Goal: Entertainment & Leisure: Consume media (video, audio)

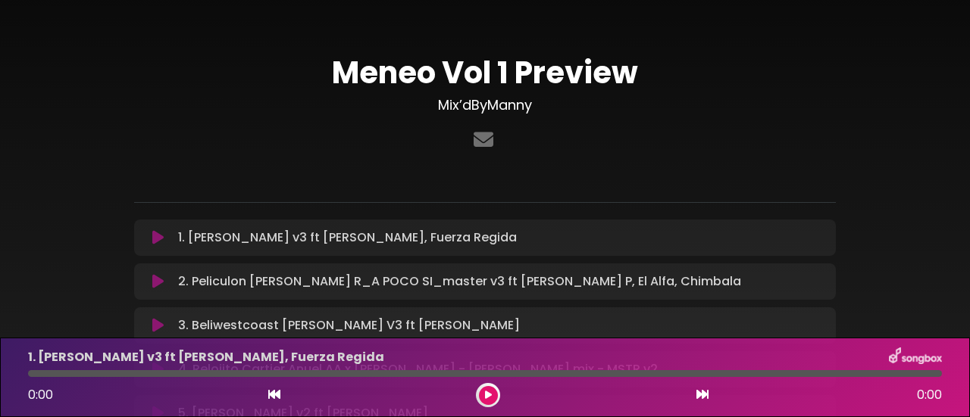
click at [64, 117] on div "Meneo Vol 1 Preview Mix’dByManny ×" at bounding box center [485, 325] width 864 height 615
click at [901, 143] on div "Meneo Vol 1 Preview Mix’dByManny ×" at bounding box center [485, 325] width 864 height 615
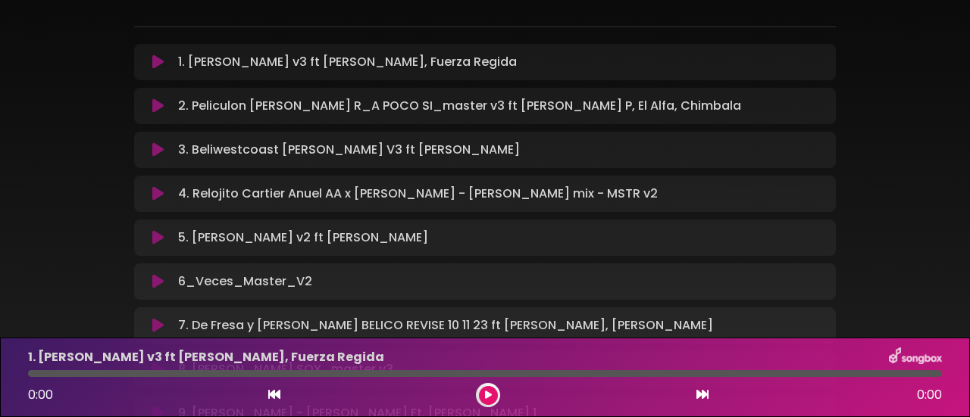
scroll to position [177, 0]
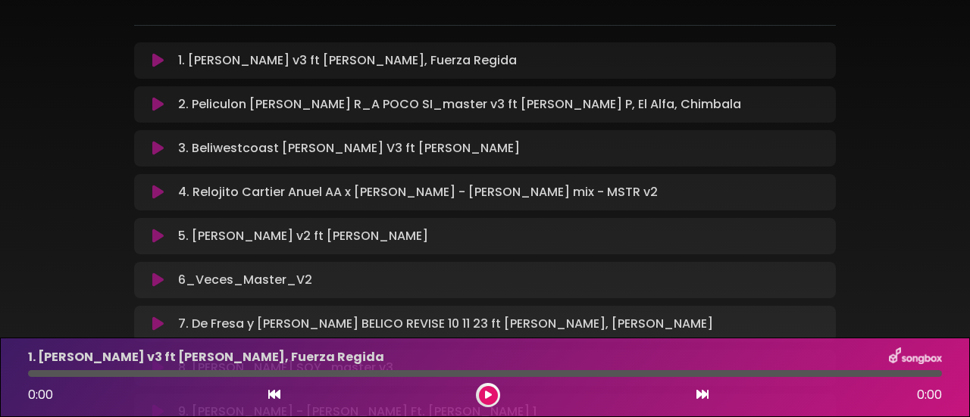
click at [154, 109] on icon at bounding box center [157, 104] width 11 height 15
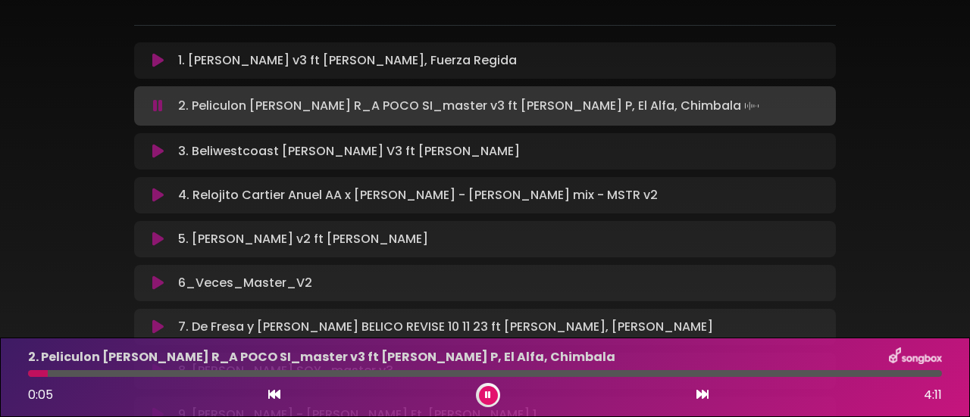
click at [106, 192] on div "Meneo Vol 1 Preview Mix’dByManny ×" at bounding box center [485, 150] width 864 height 618
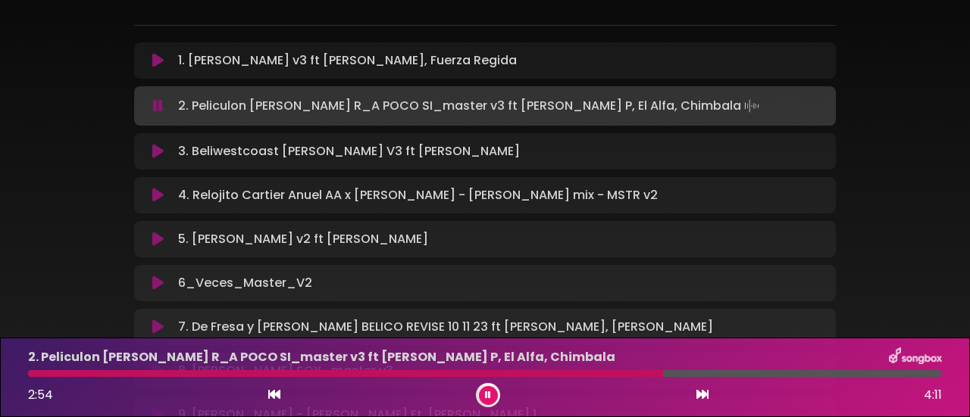
click at [82, 252] on div "Meneo Vol 1 Preview Mix’dByManny ×" at bounding box center [485, 150] width 864 height 618
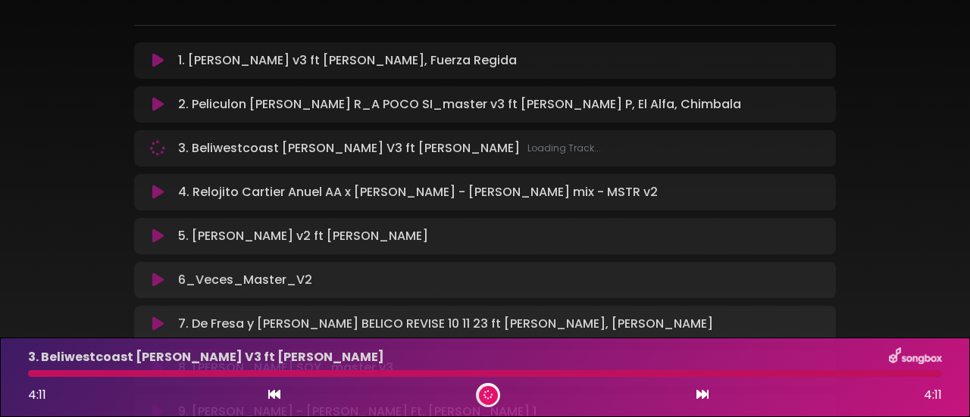
click at [478, 399] on div at bounding box center [488, 395] width 24 height 24
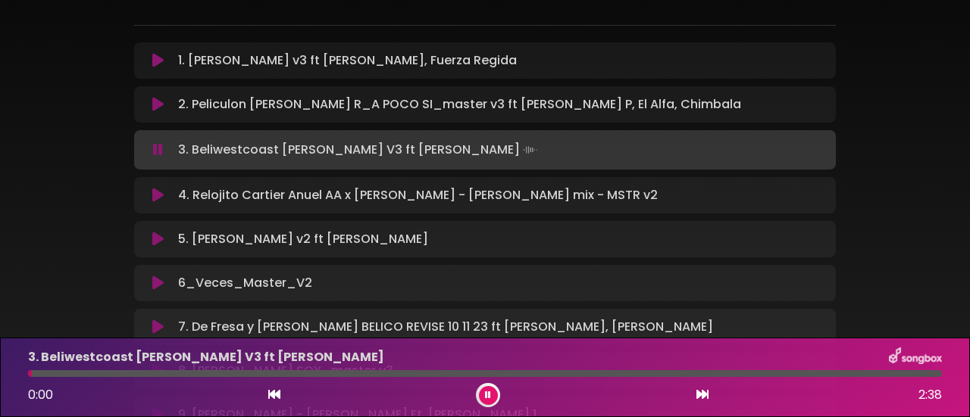
click at [484, 398] on button at bounding box center [488, 395] width 19 height 19
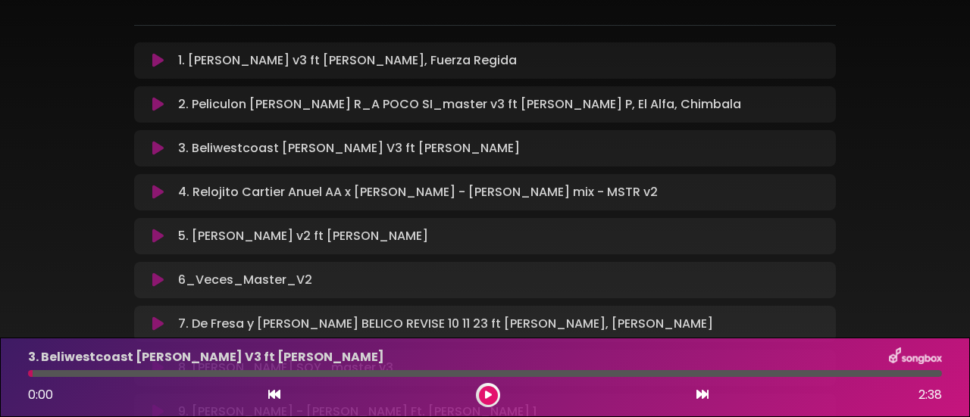
click at [161, 104] on icon at bounding box center [157, 104] width 11 height 15
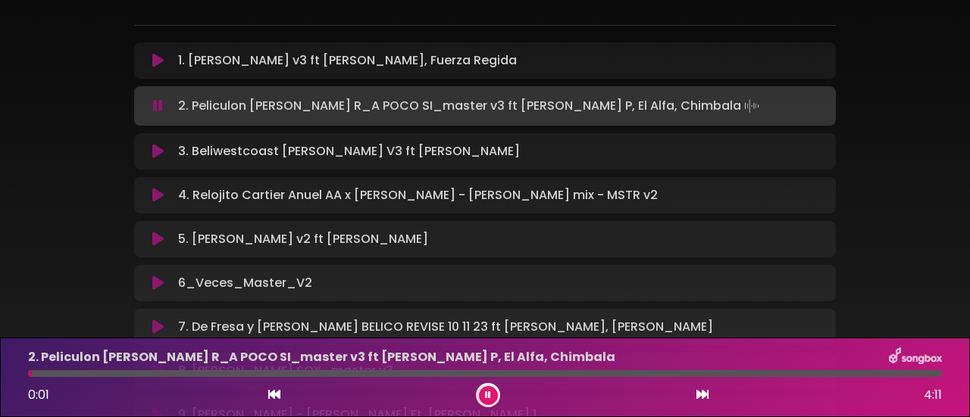
click at [440, 370] on div at bounding box center [485, 373] width 914 height 7
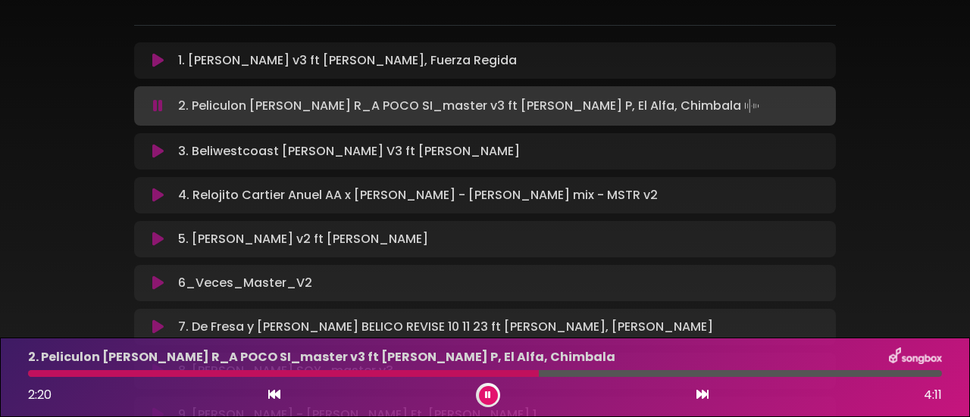
click at [487, 372] on div at bounding box center [485, 373] width 914 height 7
click at [435, 374] on div at bounding box center [279, 373] width 502 height 7
click at [111, 233] on div "Meneo Vol 1 Preview Mix’dByManny ×" at bounding box center [485, 150] width 864 height 618
click at [480, 402] on div at bounding box center [488, 395] width 24 height 24
click at [483, 401] on button at bounding box center [488, 395] width 19 height 19
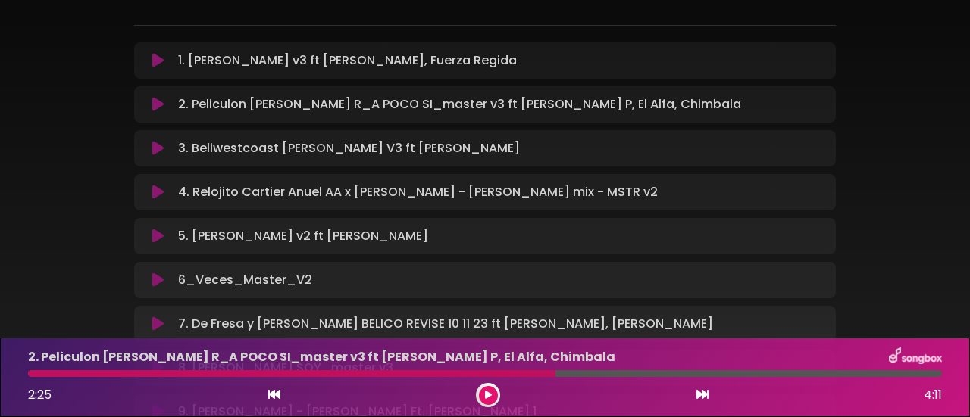
click at [28, 233] on div "Meneo Vol 1 Preview Mix’dByManny ×" at bounding box center [485, 148] width 970 height 615
click at [467, 375] on div at bounding box center [291, 373] width 527 height 7
drag, startPoint x: 549, startPoint y: 377, endPoint x: 470, endPoint y: 370, distance: 79.8
click at [465, 367] on div "2. Peliculon [PERSON_NAME] R_A POCO SI_master v3 ft [PERSON_NAME] P, El Alfa, C…" at bounding box center [485, 378] width 932 height 60
click at [482, 374] on div at bounding box center [291, 373] width 527 height 7
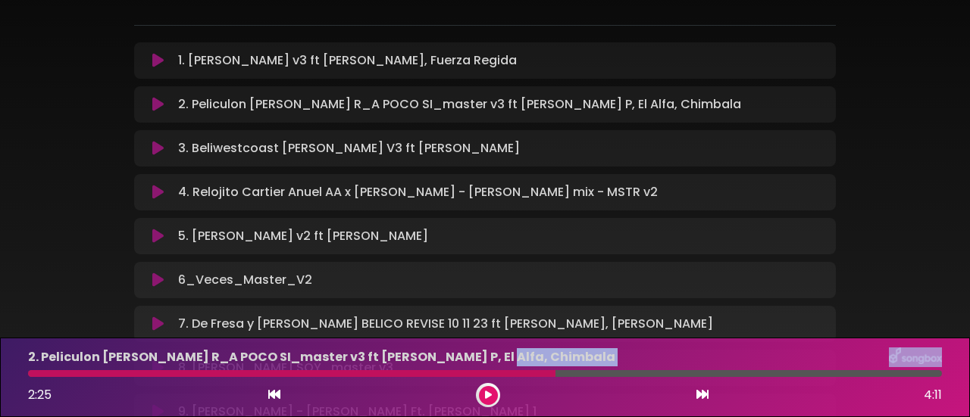
click at [482, 374] on div at bounding box center [291, 373] width 527 height 7
drag, startPoint x: 482, startPoint y: 374, endPoint x: 452, endPoint y: 388, distance: 32.9
click at [479, 374] on div at bounding box center [291, 373] width 527 height 7
click at [483, 398] on button at bounding box center [488, 395] width 19 height 19
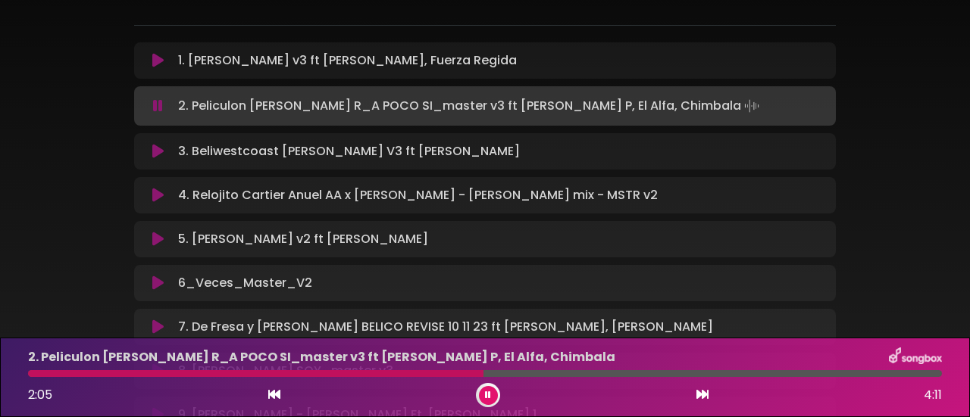
click at [445, 376] on div at bounding box center [255, 373] width 455 height 7
click at [487, 395] on icon at bounding box center [488, 396] width 11 height 10
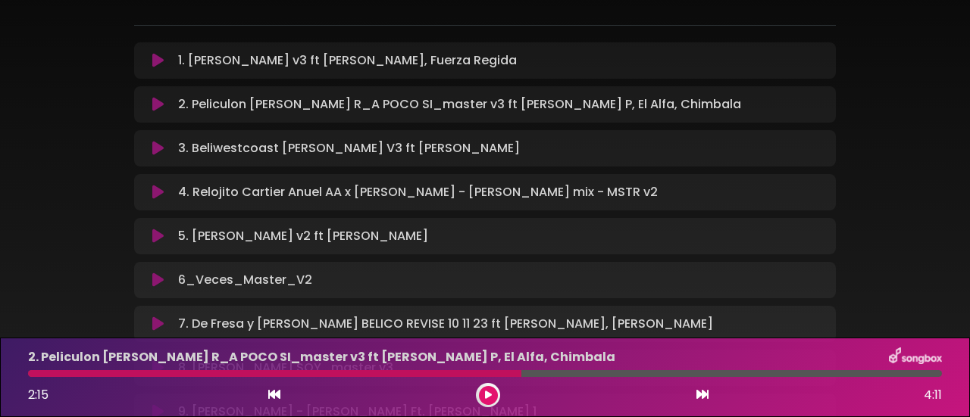
click at [45, 225] on div "Meneo Vol 1 Preview Mix’dByManny ×" at bounding box center [485, 148] width 970 height 615
click at [489, 399] on icon at bounding box center [487, 395] width 9 height 11
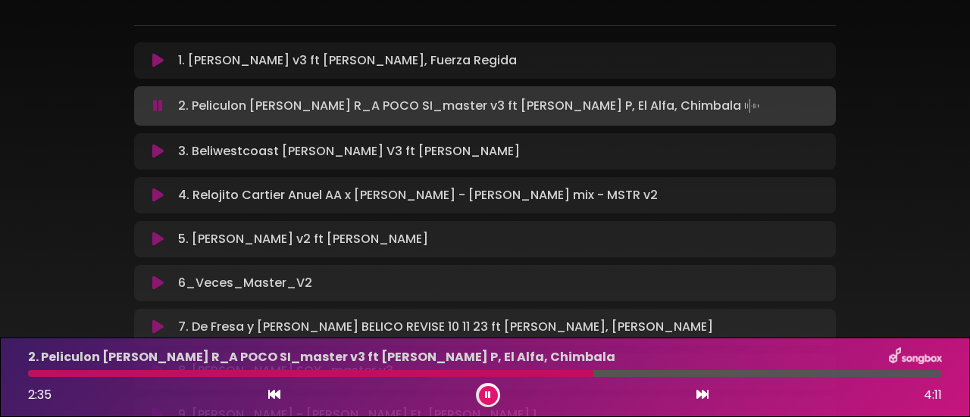
click at [489, 399] on icon at bounding box center [488, 395] width 10 height 11
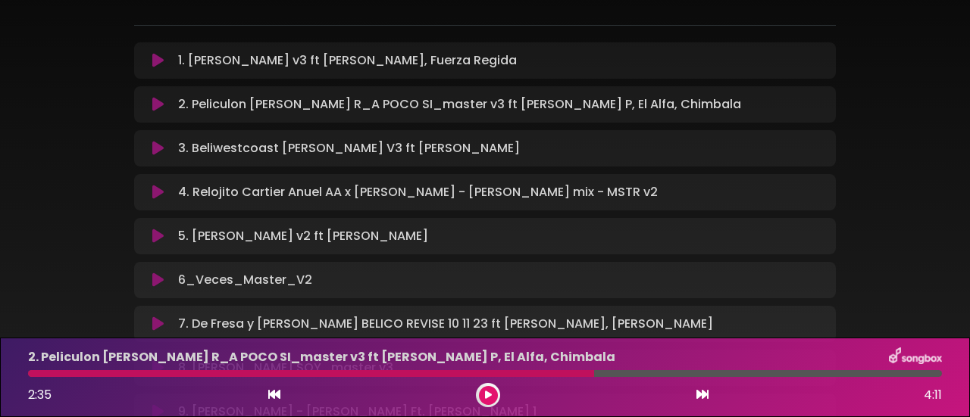
click at [52, 223] on div "Meneo Vol 1 Preview Mix’dByManny ×" at bounding box center [485, 148] width 970 height 615
click at [155, 151] on icon at bounding box center [157, 148] width 19 height 18
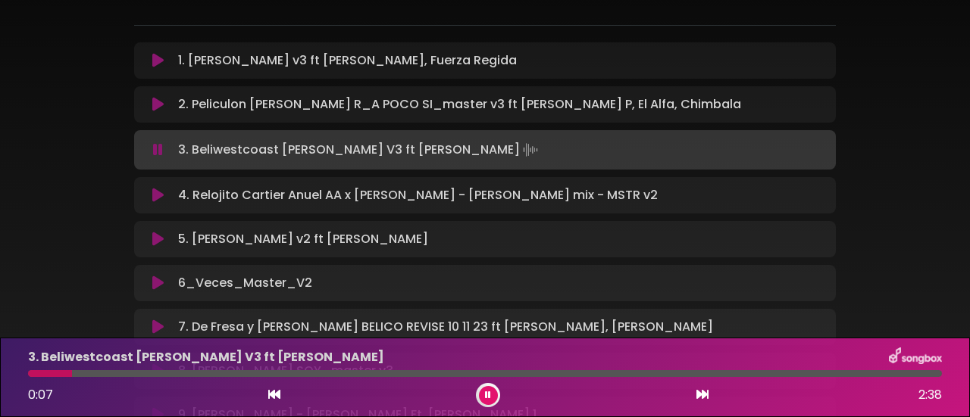
click at [50, 245] on div "Meneo Vol 1 Preview Mix’dByManny ×" at bounding box center [485, 150] width 970 height 618
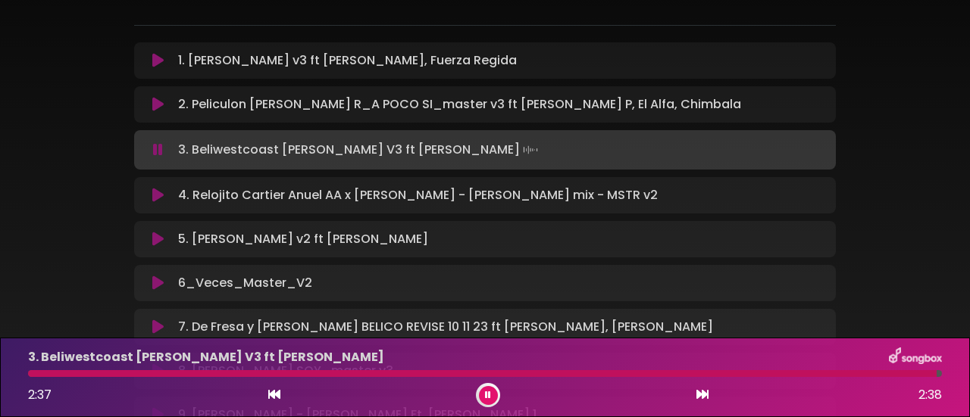
click at [480, 399] on button at bounding box center [488, 395] width 19 height 19
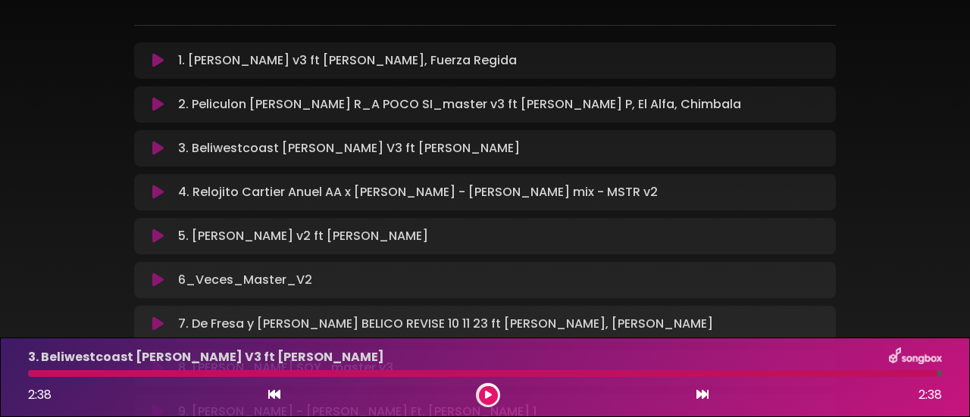
click at [497, 374] on div at bounding box center [482, 373] width 909 height 7
drag, startPoint x: 930, startPoint y: 374, endPoint x: 671, endPoint y: 377, distance: 258.4
click at [674, 377] on div at bounding box center [482, 373] width 909 height 7
click at [486, 399] on icon at bounding box center [488, 395] width 11 height 11
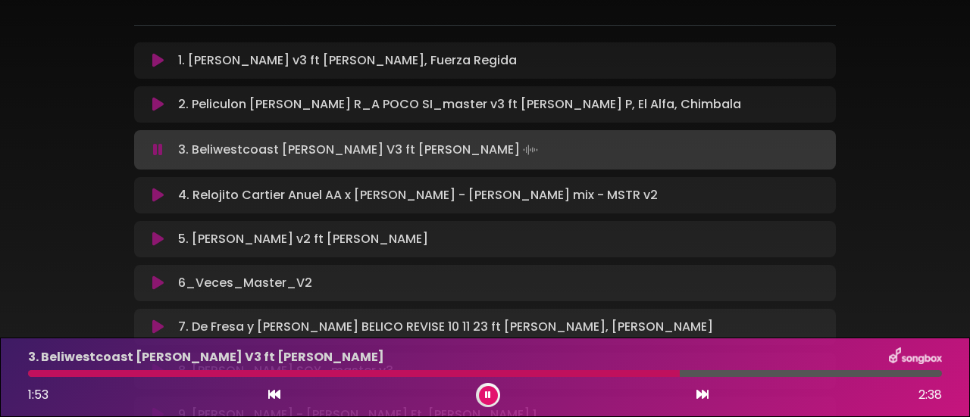
click at [267, 375] on div at bounding box center [485, 373] width 914 height 7
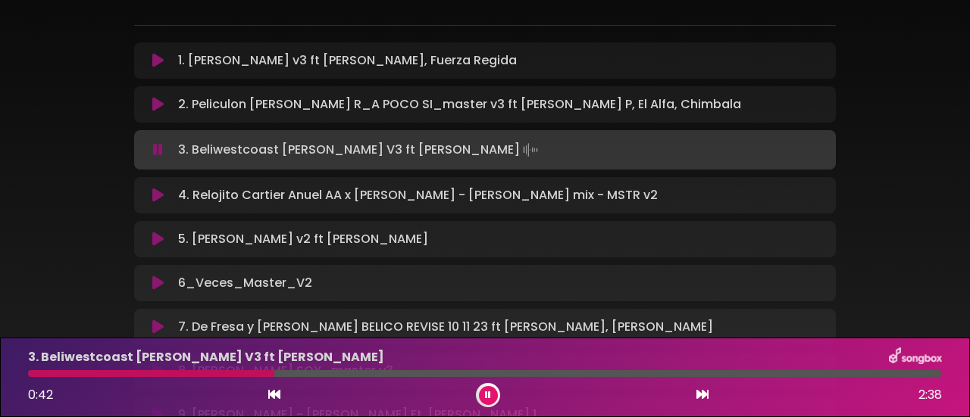
drag, startPoint x: 267, startPoint y: 374, endPoint x: 316, endPoint y: 377, distance: 49.3
click at [315, 377] on div at bounding box center [485, 373] width 914 height 7
click at [369, 375] on div at bounding box center [485, 373] width 914 height 7
click at [424, 377] on div at bounding box center [485, 373] width 914 height 7
click at [526, 375] on div at bounding box center [485, 373] width 914 height 7
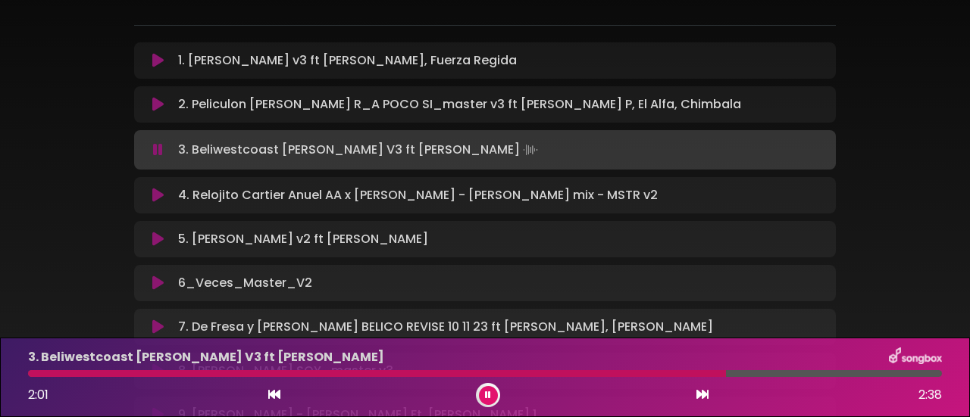
click at [481, 398] on button at bounding box center [488, 395] width 19 height 19
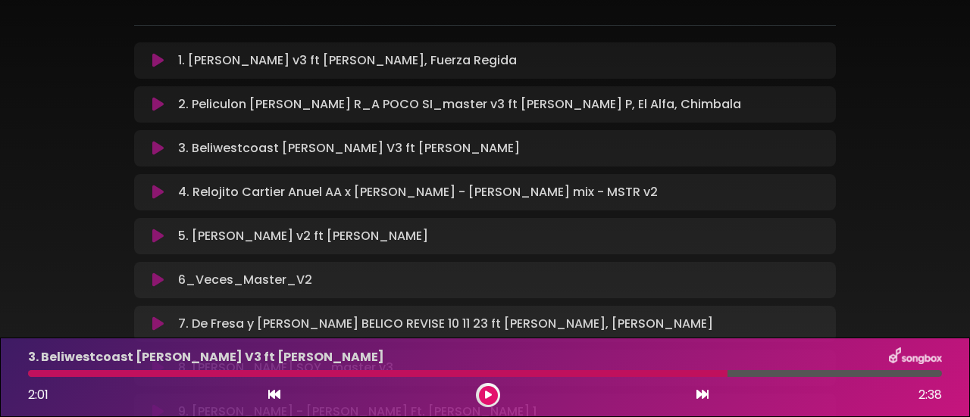
click at [37, 157] on div "Meneo Vol 1 Preview Mix’dByManny ×" at bounding box center [485, 148] width 970 height 615
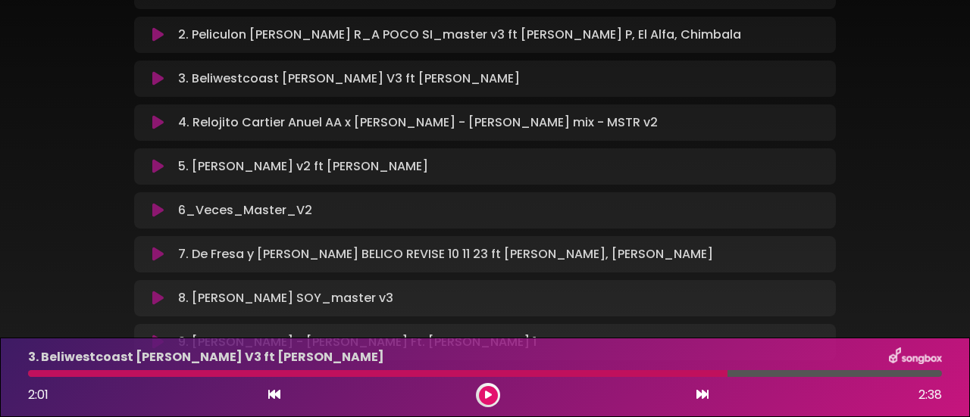
scroll to position [248, 0]
click at [155, 120] on icon at bounding box center [157, 121] width 11 height 15
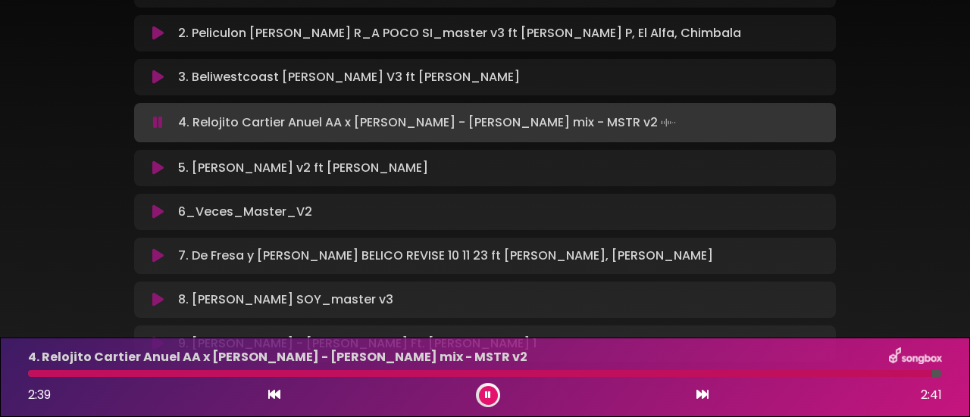
click at [491, 401] on button at bounding box center [488, 395] width 19 height 19
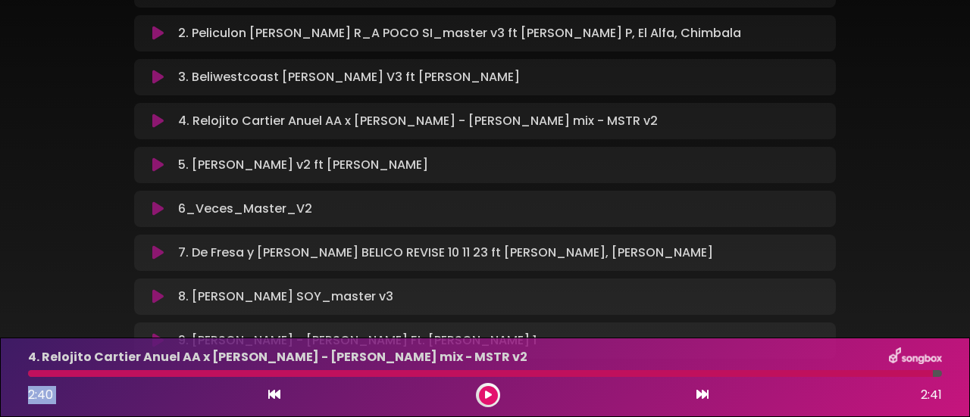
drag, startPoint x: 929, startPoint y: 375, endPoint x: 623, endPoint y: 383, distance: 306.2
click at [665, 386] on div "4. Relojito Cartier Anuel AA x [PERSON_NAME] - [PERSON_NAME] mix - MSTR v2 2:40…" at bounding box center [485, 378] width 932 height 60
click at [487, 392] on icon at bounding box center [488, 395] width 11 height 11
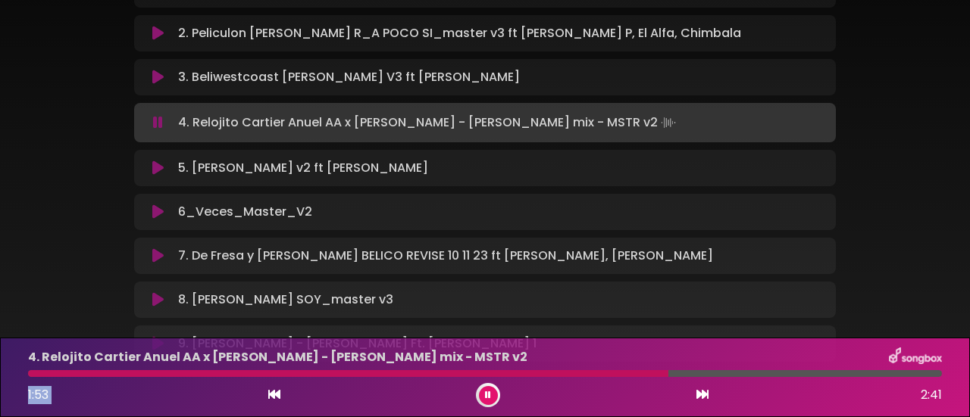
click at [477, 373] on div at bounding box center [485, 373] width 914 height 7
click at [487, 390] on button at bounding box center [488, 395] width 19 height 19
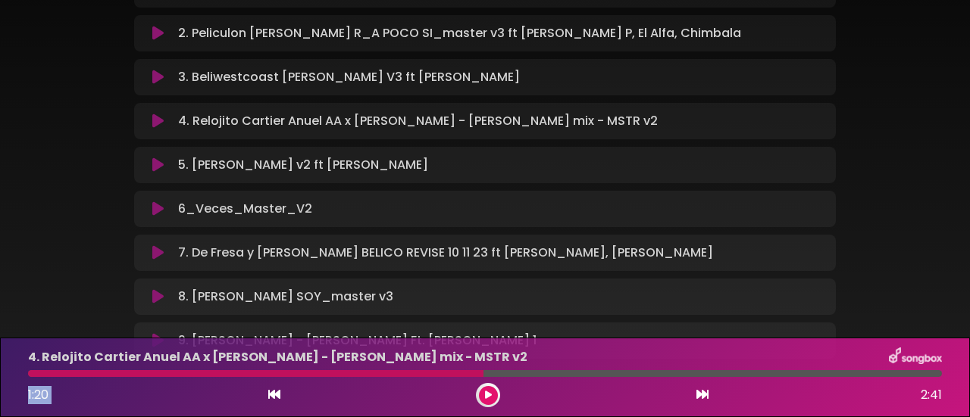
drag, startPoint x: 489, startPoint y: 399, endPoint x: 488, endPoint y: 389, distance: 9.2
click at [489, 398] on icon at bounding box center [488, 395] width 11 height 11
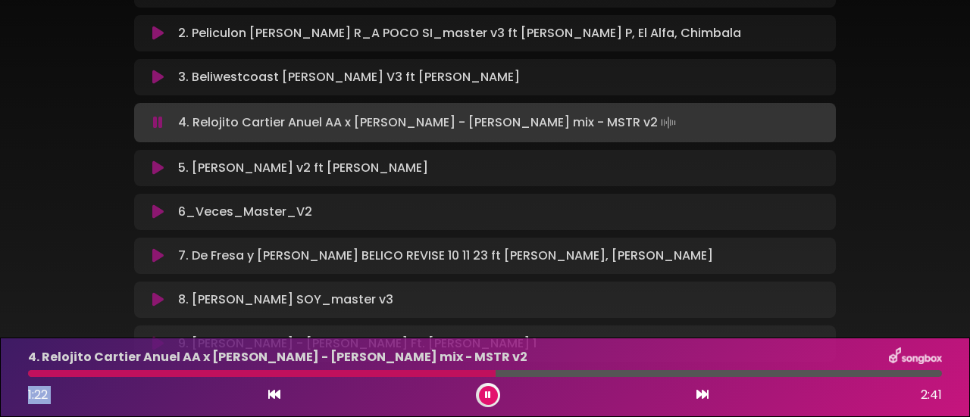
click at [411, 373] on div at bounding box center [261, 373] width 467 height 7
click at [495, 398] on button at bounding box center [488, 395] width 19 height 19
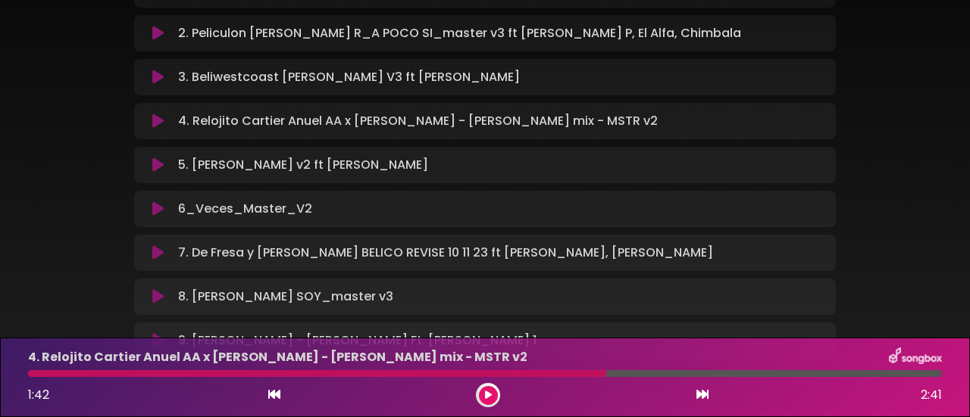
click at [68, 179] on div "Meneo Vol 1 Preview Mix’dByManny ×" at bounding box center [485, 77] width 864 height 615
drag, startPoint x: 600, startPoint y: 375, endPoint x: 524, endPoint y: 377, distance: 76.5
click at [564, 374] on div at bounding box center [317, 373] width 578 height 7
click at [439, 372] on div at bounding box center [317, 373] width 578 height 7
drag, startPoint x: 485, startPoint y: 392, endPoint x: 452, endPoint y: 374, distance: 37.6
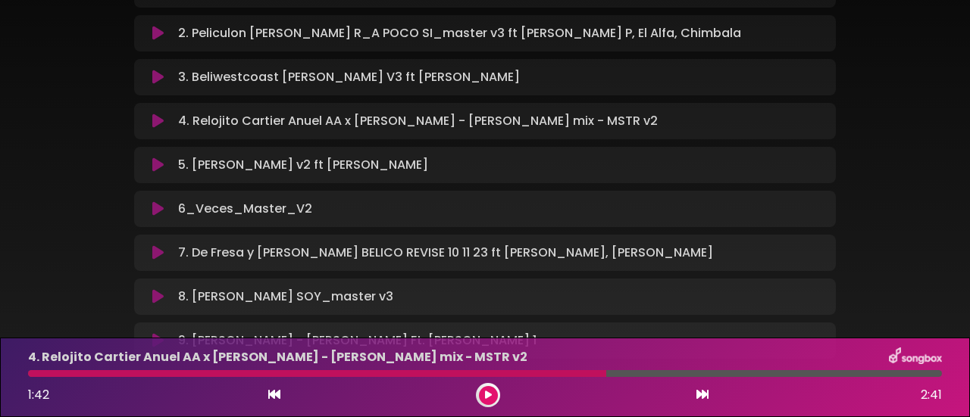
click at [485, 392] on icon at bounding box center [488, 395] width 11 height 10
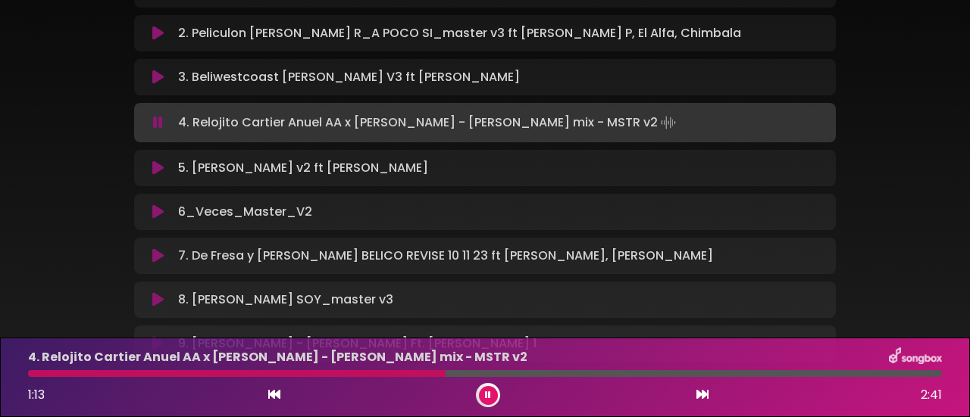
click at [427, 370] on div "4. Relojito Cartier Anuel AA x [PERSON_NAME] - [PERSON_NAME] mix - MSTR v2 1:13…" at bounding box center [485, 378] width 932 height 60
click at [414, 374] on div at bounding box center [239, 373] width 422 height 7
click at [477, 397] on div at bounding box center [488, 395] width 24 height 24
click at [494, 395] on button at bounding box center [488, 395] width 19 height 19
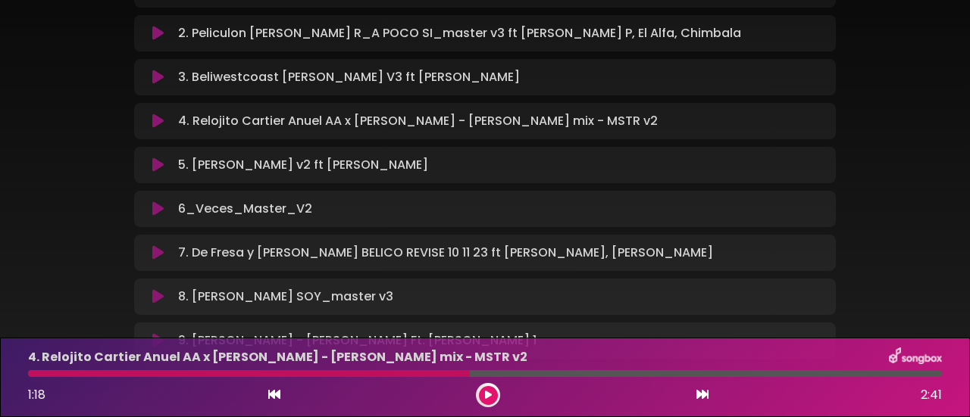
click at [483, 397] on button at bounding box center [488, 395] width 19 height 19
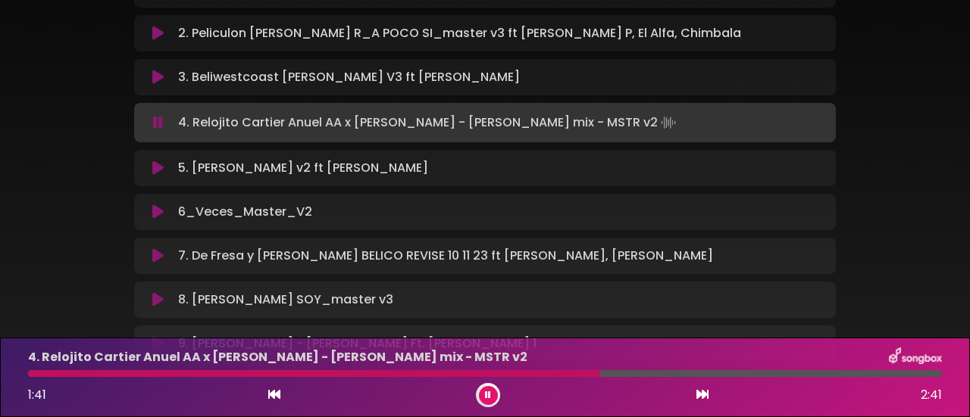
click at [490, 402] on button at bounding box center [488, 395] width 19 height 19
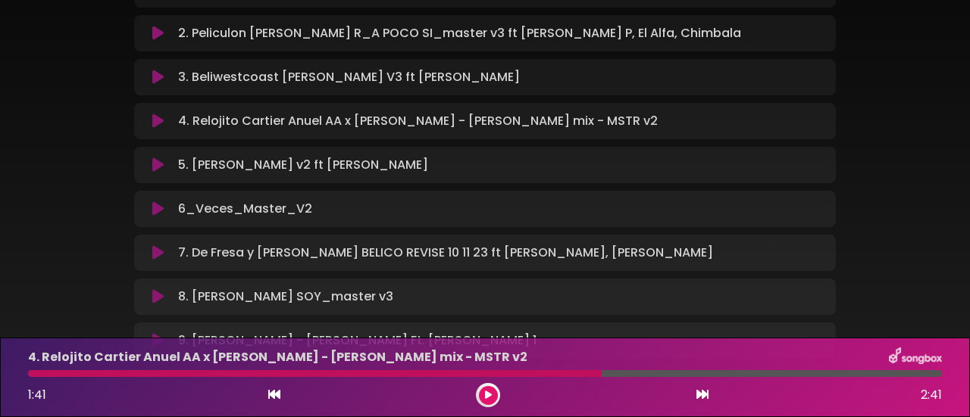
click at [492, 396] on button at bounding box center [488, 395] width 19 height 19
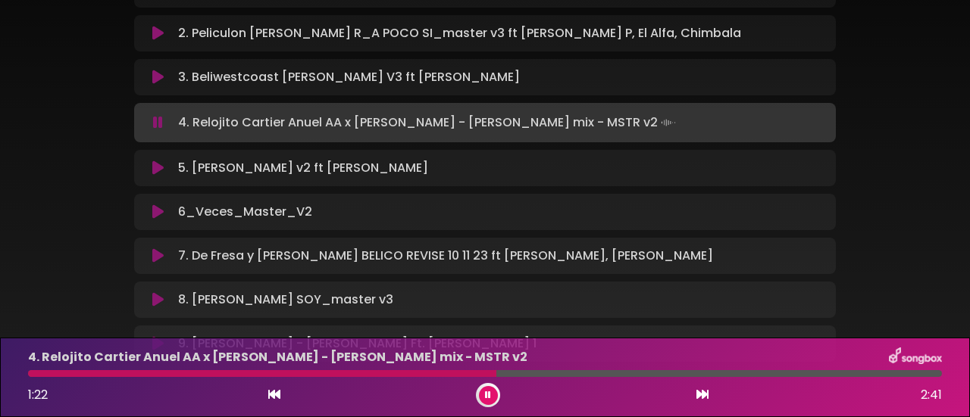
drag, startPoint x: 496, startPoint y: 377, endPoint x: 461, endPoint y: 370, distance: 35.4
click at [462, 370] on div "4. Relojito Cartier Anuel AA x [PERSON_NAME] - [PERSON_NAME] mix - MSTR v2 1:22…" at bounding box center [485, 378] width 932 height 60
click at [434, 372] on div at bounding box center [231, 373] width 407 height 7
click at [408, 374] on div at bounding box center [485, 373] width 914 height 7
click at [494, 398] on button at bounding box center [488, 395] width 19 height 19
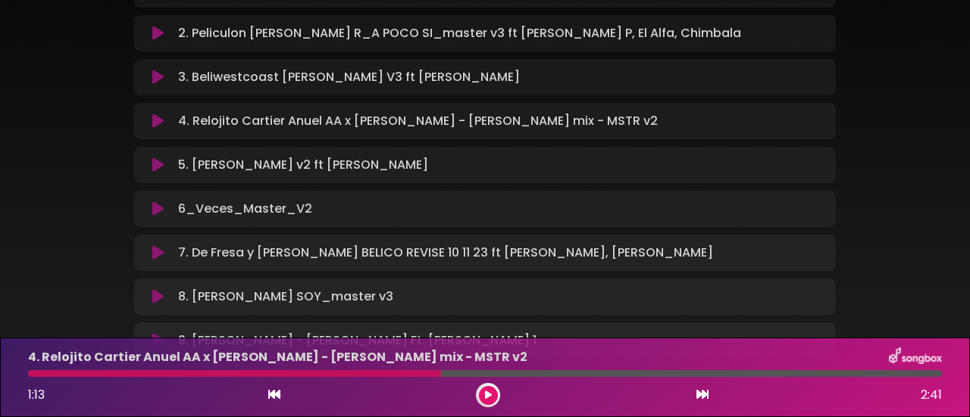
click at [68, 203] on div "Meneo Vol 1 Preview Mix’dByManny ×" at bounding box center [485, 77] width 864 height 615
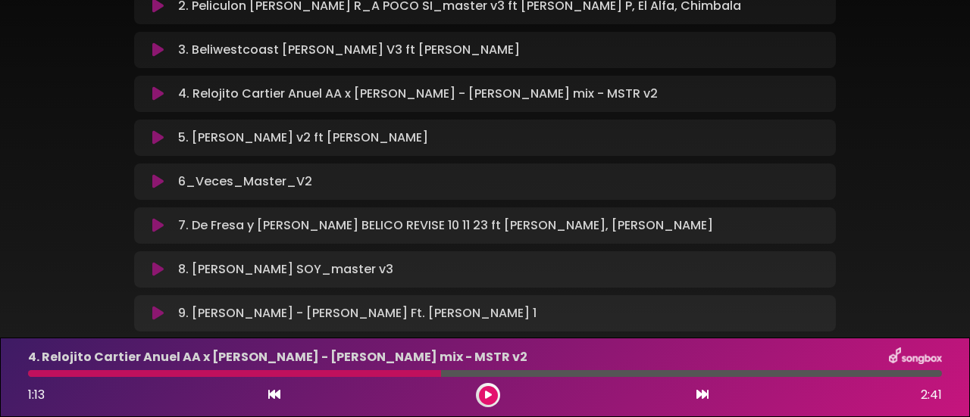
scroll to position [274, 0]
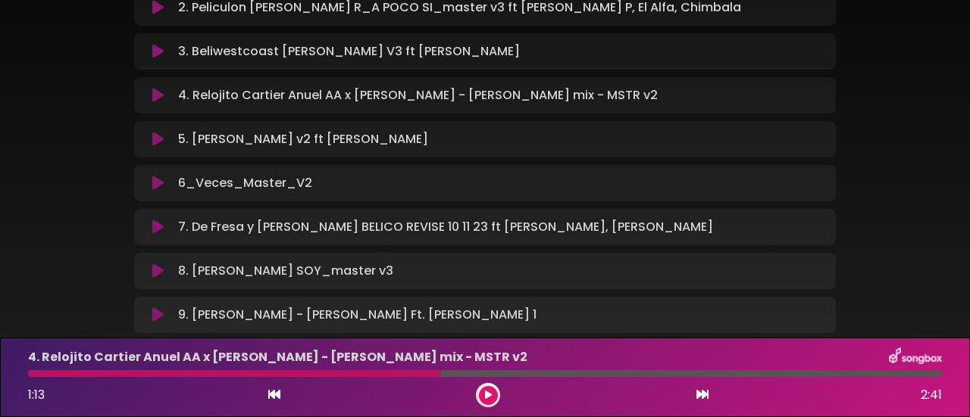
click at [155, 139] on icon at bounding box center [157, 139] width 11 height 15
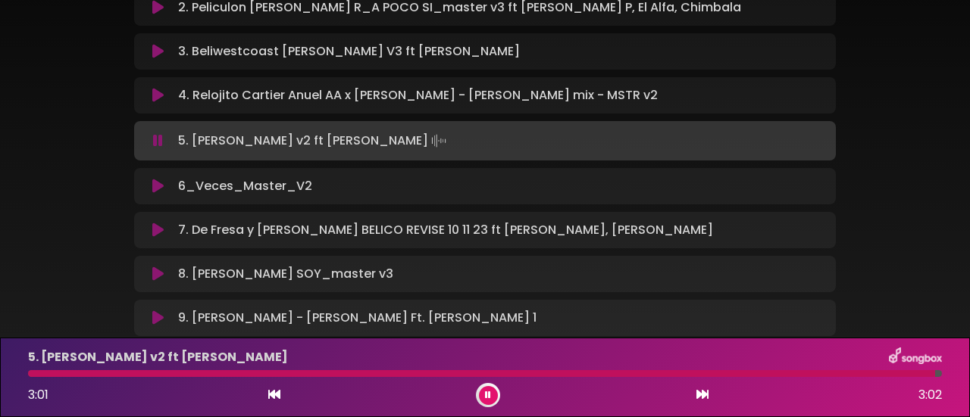
click at [488, 397] on icon at bounding box center [487, 396] width 7 height 10
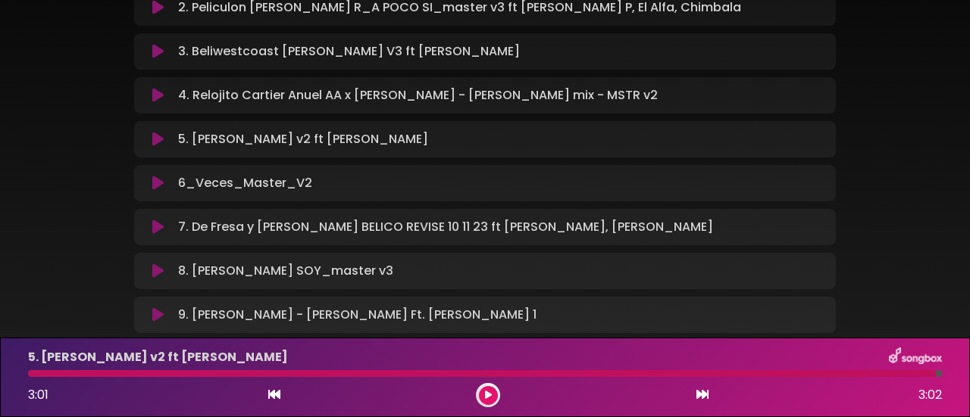
click at [607, 372] on div at bounding box center [482, 373] width 908 height 7
click at [617, 379] on div "5. [PERSON_NAME] v2 ft [PERSON_NAME] 3:01 3:02" at bounding box center [485, 378] width 932 height 60
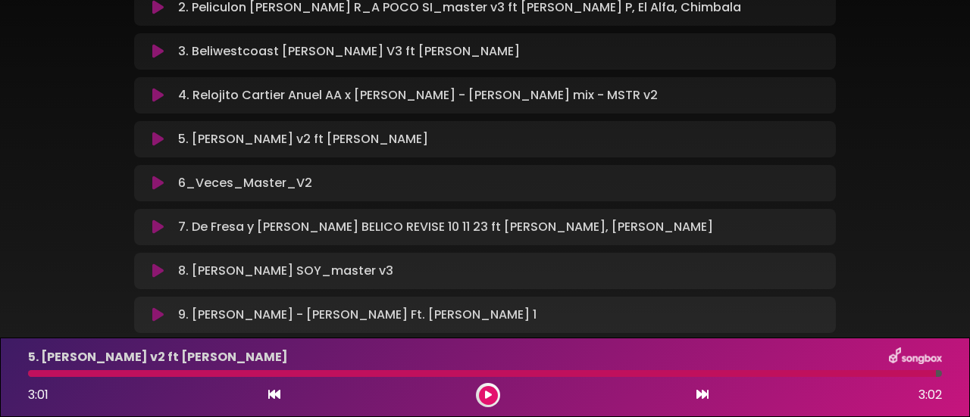
click at [617, 379] on div "5. [PERSON_NAME] v2 ft [PERSON_NAME] 3:01 3:02" at bounding box center [485, 378] width 932 height 60
click at [614, 372] on div at bounding box center [482, 373] width 908 height 7
click at [488, 395] on icon at bounding box center [487, 395] width 9 height 11
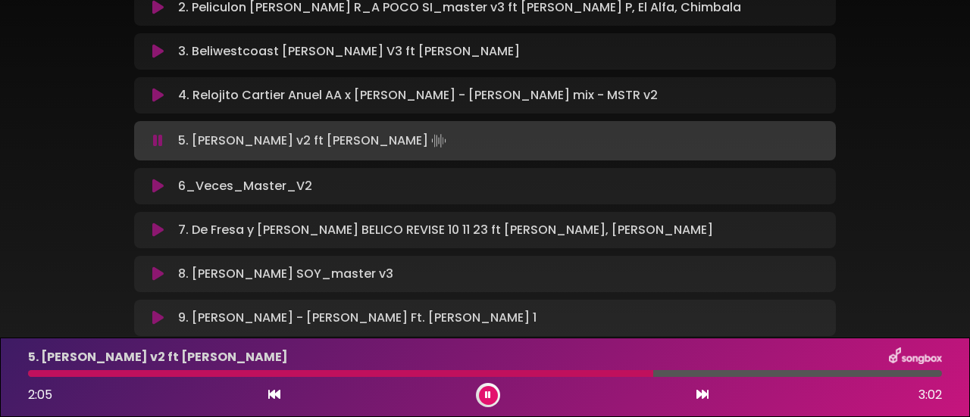
click at [486, 395] on icon at bounding box center [488, 395] width 7 height 9
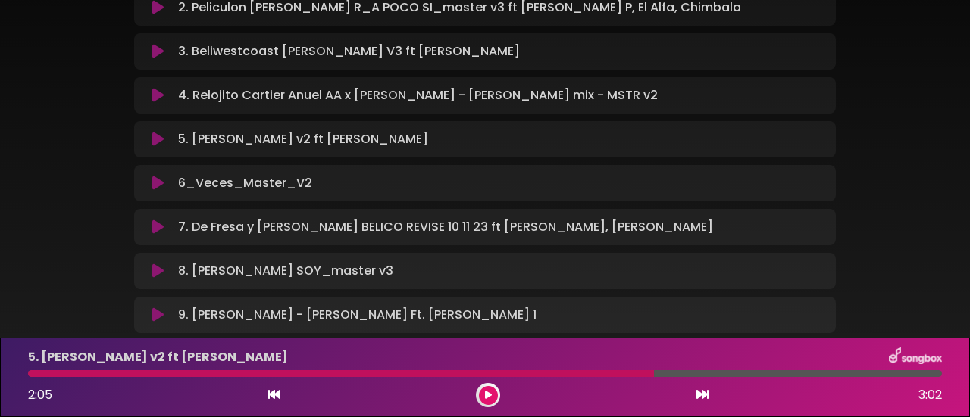
click at [499, 372] on div at bounding box center [341, 373] width 626 height 7
click at [488, 395] on icon at bounding box center [488, 396] width 10 height 8
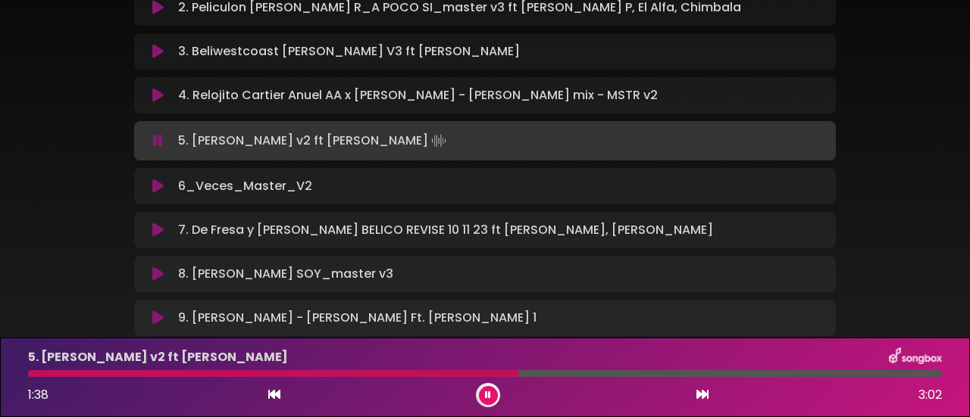
click at [487, 389] on button at bounding box center [488, 395] width 19 height 19
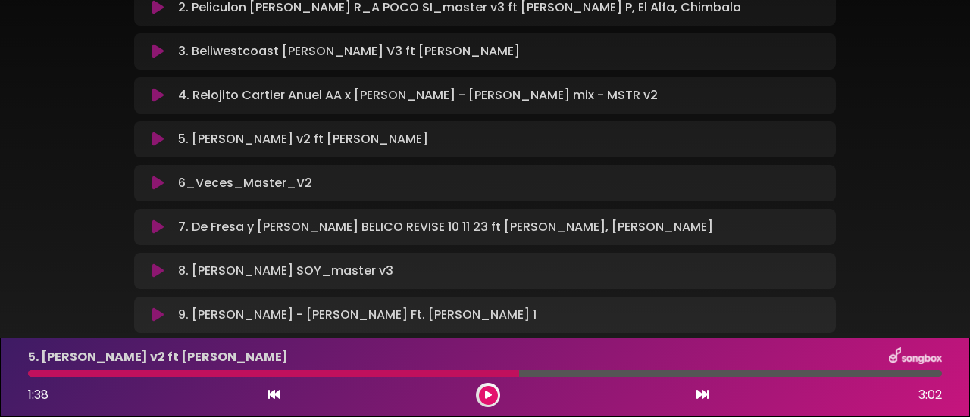
click at [458, 370] on div at bounding box center [273, 373] width 491 height 7
click at [486, 395] on icon at bounding box center [488, 395] width 11 height 11
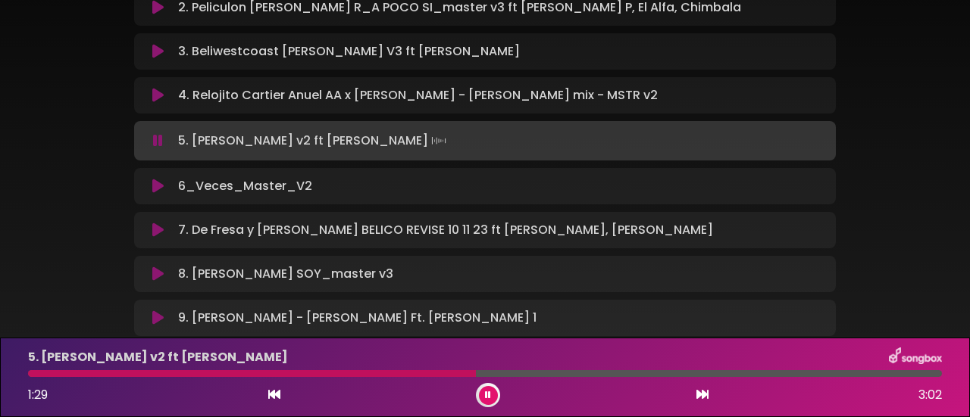
drag, startPoint x: 486, startPoint y: 395, endPoint x: 434, endPoint y: 386, distance: 53.1
click at [434, 386] on div "1:29 3:02" at bounding box center [485, 395] width 932 height 24
click at [488, 392] on icon at bounding box center [488, 395] width 11 height 11
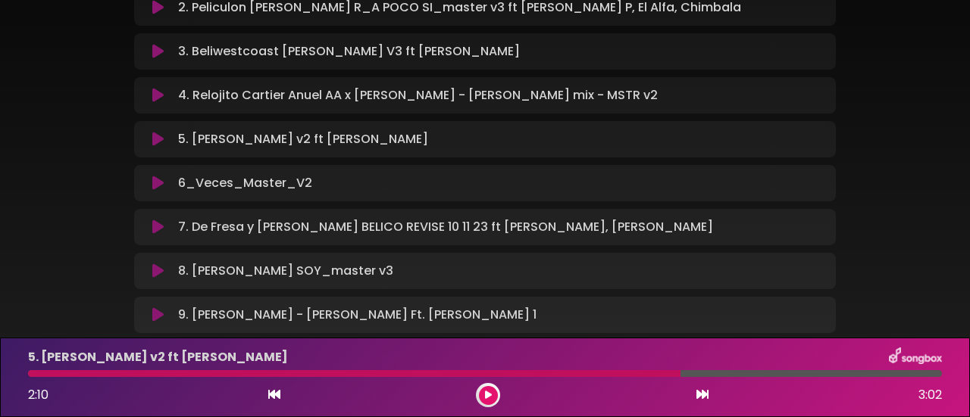
click at [925, 339] on div "5. [PERSON_NAME] v2 ft [PERSON_NAME] 2:10 3:02" at bounding box center [485, 378] width 970 height 80
click at [320, 374] on div at bounding box center [354, 373] width 652 height 7
click at [489, 395] on icon at bounding box center [488, 395] width 11 height 9
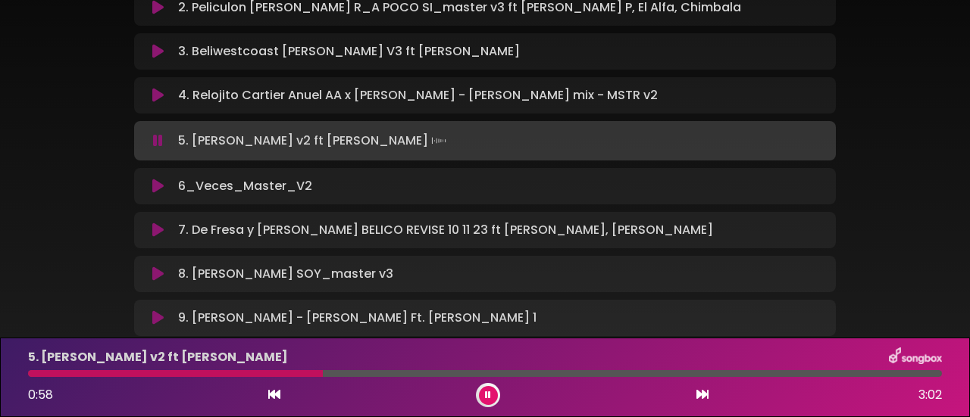
click at [489, 395] on icon at bounding box center [488, 395] width 11 height 8
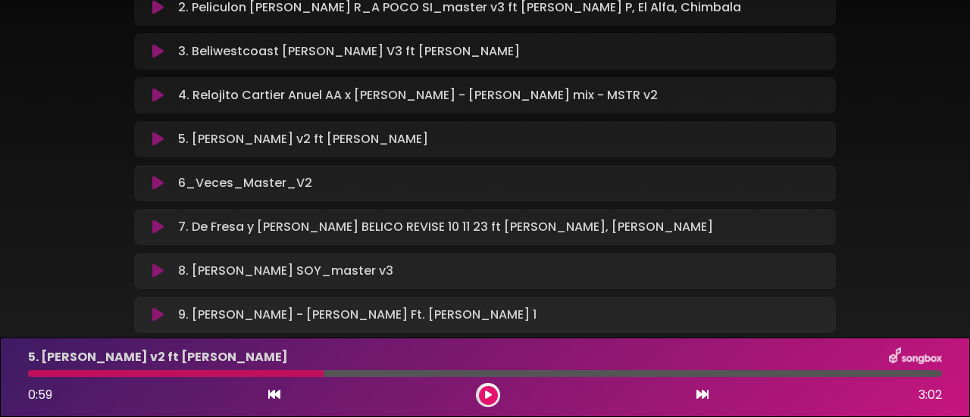
click at [183, 370] on div "5. [PERSON_NAME] v2 ft [PERSON_NAME] 0:59 3:02" at bounding box center [485, 378] width 932 height 60
click at [494, 398] on button at bounding box center [488, 395] width 19 height 19
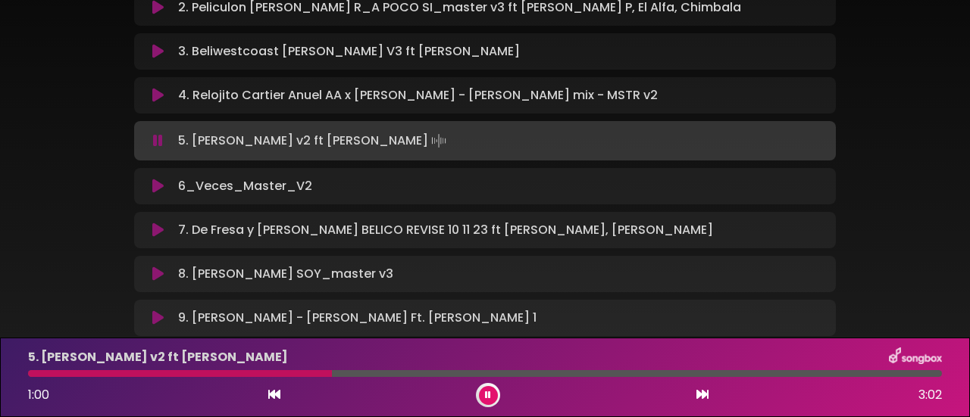
click at [191, 374] on div at bounding box center [180, 373] width 304 height 7
click at [497, 394] on button at bounding box center [488, 395] width 19 height 19
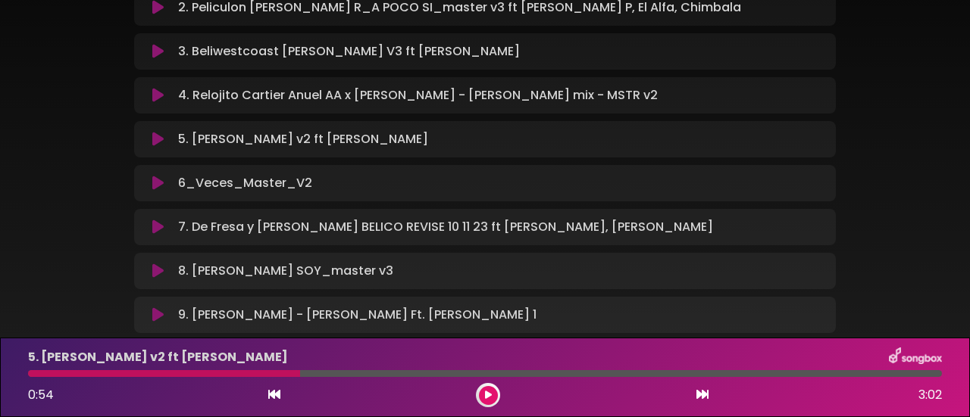
click at [77, 269] on div "Meneo Vol 1 Preview Mix’dByManny ×" at bounding box center [485, 51] width 864 height 615
click at [155, 185] on icon at bounding box center [157, 183] width 11 height 15
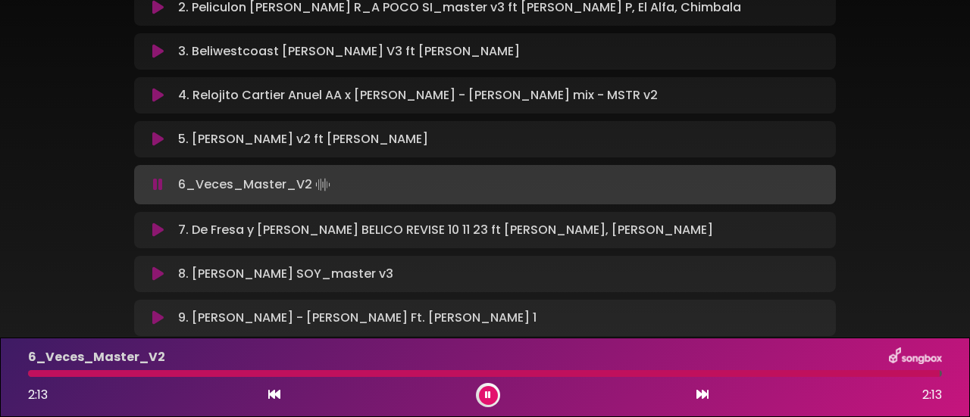
click at [490, 397] on icon at bounding box center [488, 395] width 8 height 11
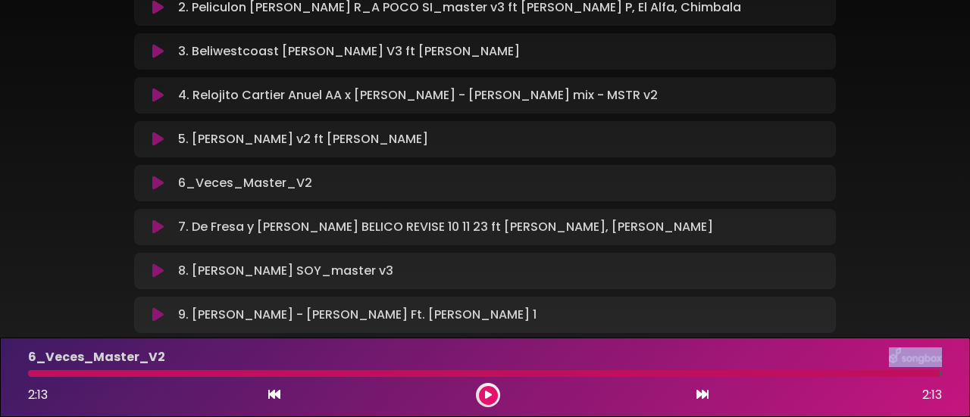
drag, startPoint x: 899, startPoint y: 374, endPoint x: 733, endPoint y: 361, distance: 166.4
click at [742, 361] on div "6_Veces_Master_V2 2:13 2:13" at bounding box center [485, 378] width 932 height 60
click at [361, 376] on div at bounding box center [483, 373] width 911 height 7
click at [486, 398] on icon at bounding box center [488, 395] width 10 height 11
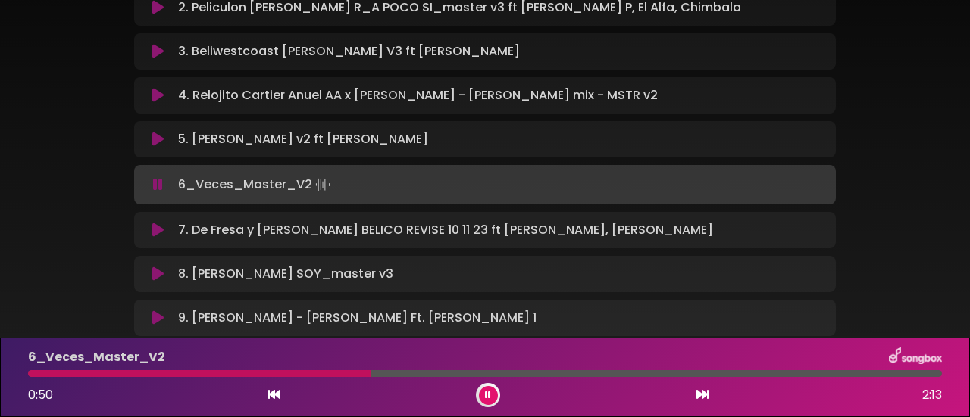
click at [406, 374] on div at bounding box center [485, 373] width 914 height 7
click at [479, 372] on div at bounding box center [485, 373] width 914 height 7
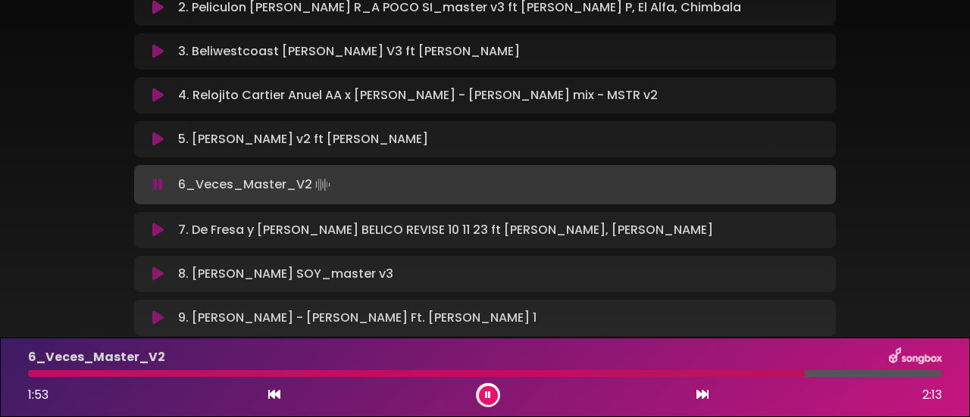
click at [480, 397] on button at bounding box center [488, 395] width 19 height 19
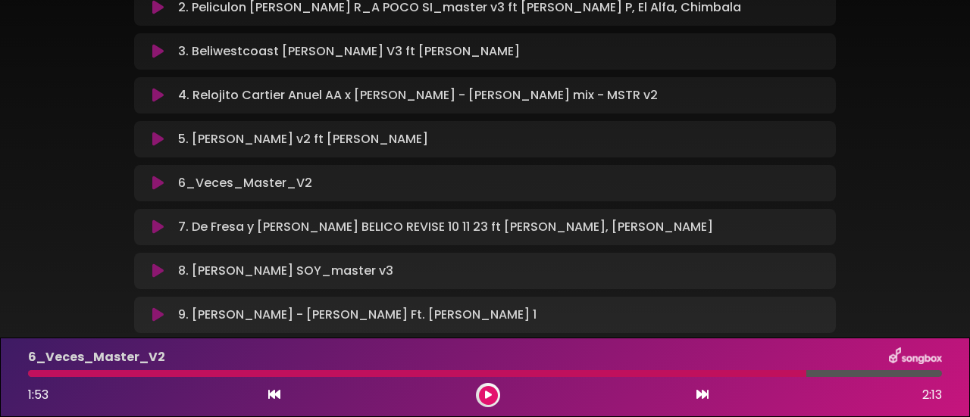
click at [486, 393] on icon at bounding box center [488, 395] width 10 height 11
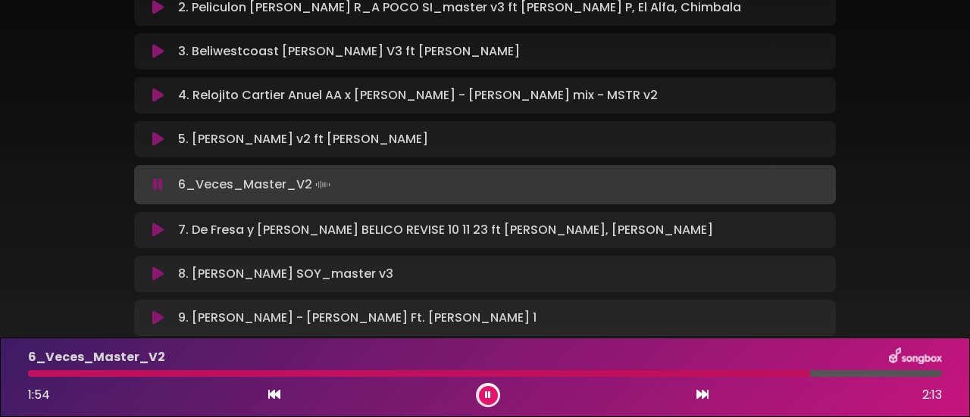
click at [473, 373] on div at bounding box center [419, 373] width 782 height 7
click at [486, 396] on icon at bounding box center [488, 395] width 10 height 11
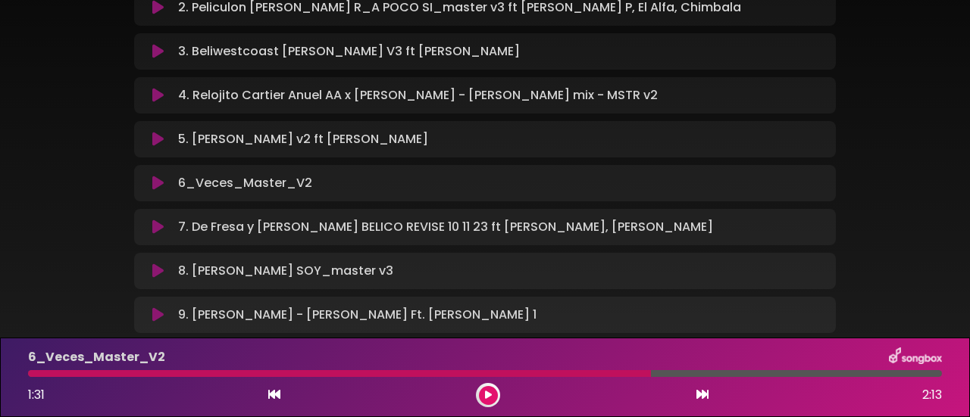
drag, startPoint x: 645, startPoint y: 376, endPoint x: 583, endPoint y: 374, distance: 62.9
click at [583, 374] on div at bounding box center [339, 373] width 623 height 7
click at [577, 374] on div at bounding box center [339, 373] width 623 height 7
click at [489, 393] on icon at bounding box center [488, 395] width 11 height 10
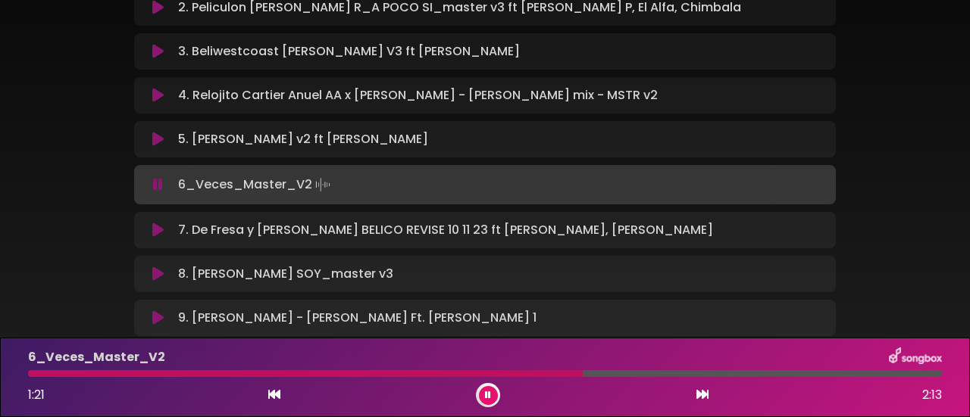
click at [483, 372] on div at bounding box center [305, 373] width 555 height 7
click at [485, 399] on icon at bounding box center [488, 395] width 11 height 11
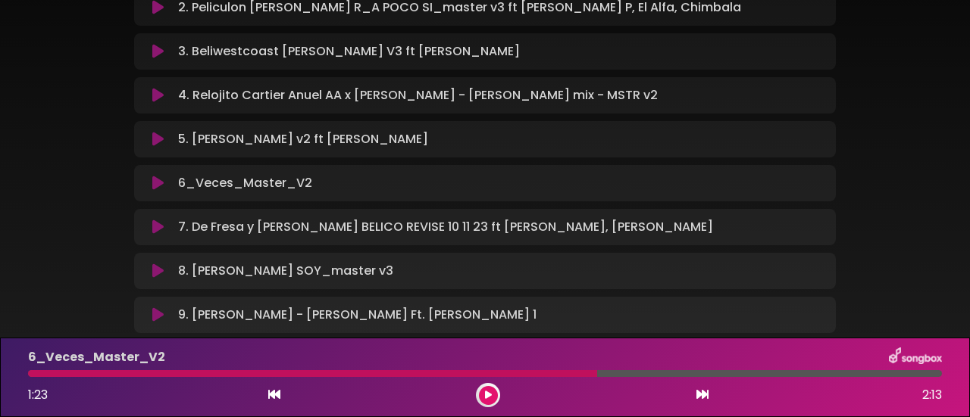
click at [34, 257] on div "Meneo Vol 1 Preview Mix’dByManny ×" at bounding box center [485, 51] width 970 height 615
click at [159, 227] on icon at bounding box center [157, 227] width 11 height 15
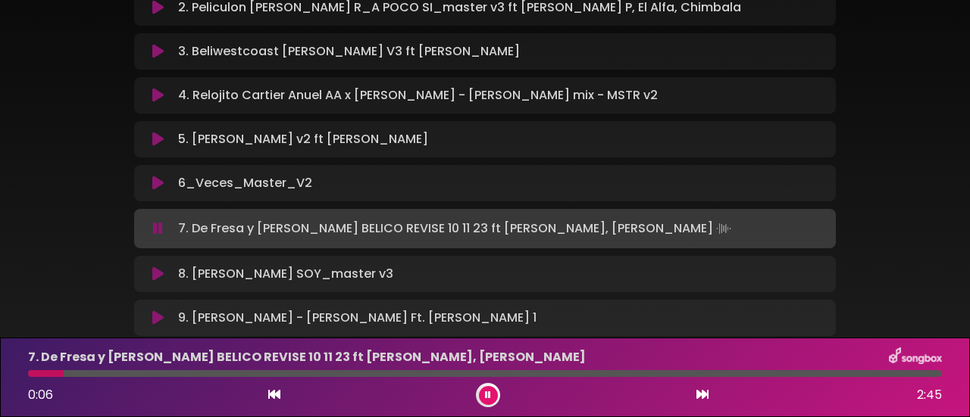
click at [64, 192] on div "Meneo Vol 1 Preview Mix’dByManny ×" at bounding box center [485, 53] width 864 height 618
click at [483, 392] on button at bounding box center [488, 395] width 19 height 19
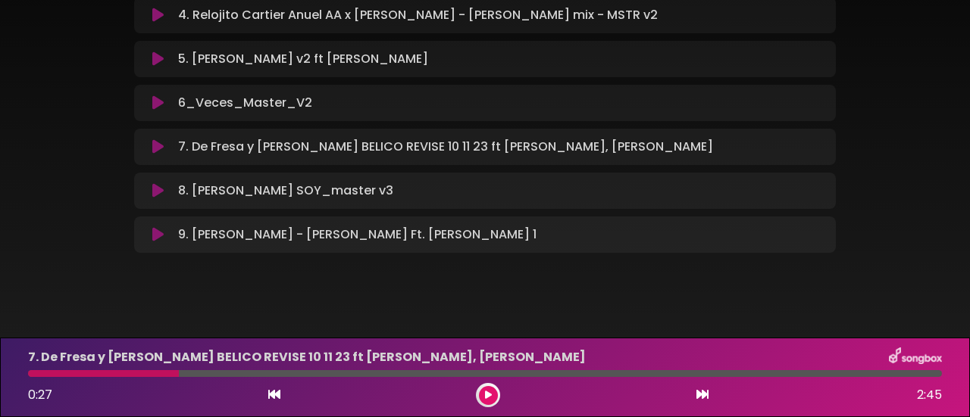
scroll to position [355, 0]
click at [155, 194] on icon at bounding box center [157, 190] width 11 height 15
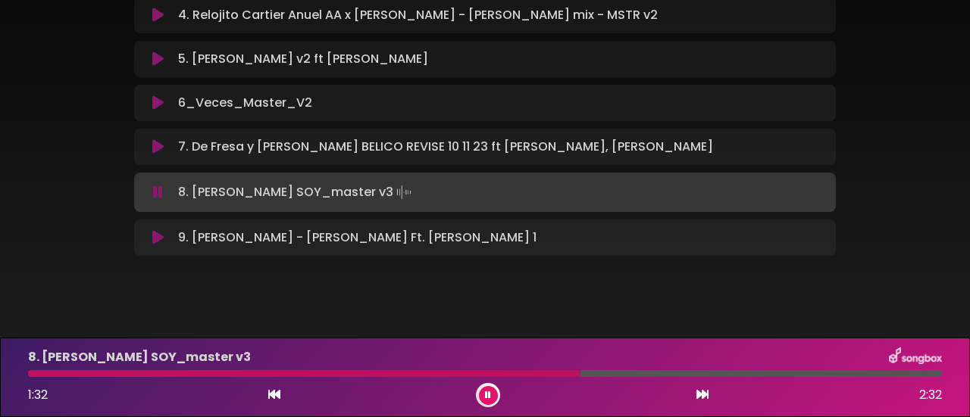
click at [481, 389] on button at bounding box center [488, 395] width 19 height 19
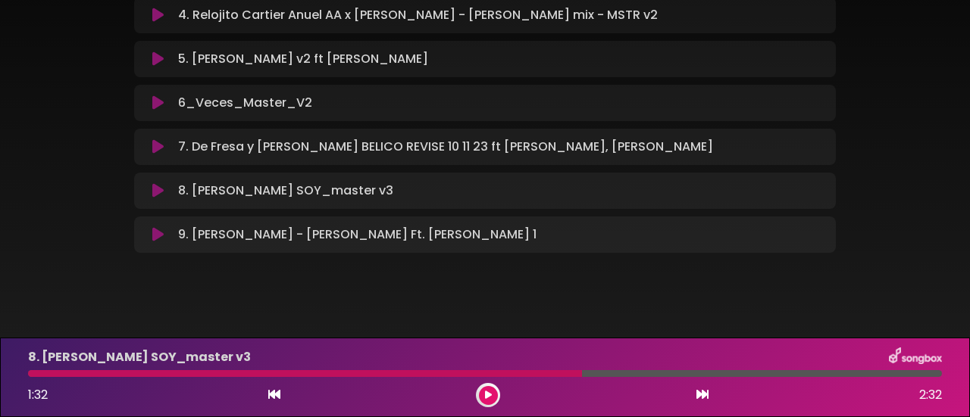
click at [156, 237] on icon at bounding box center [157, 234] width 11 height 15
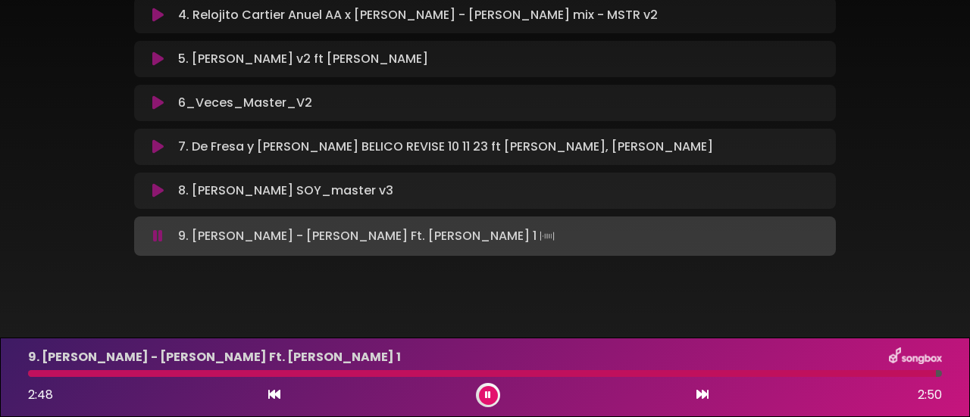
click at [486, 399] on icon at bounding box center [487, 395] width 9 height 7
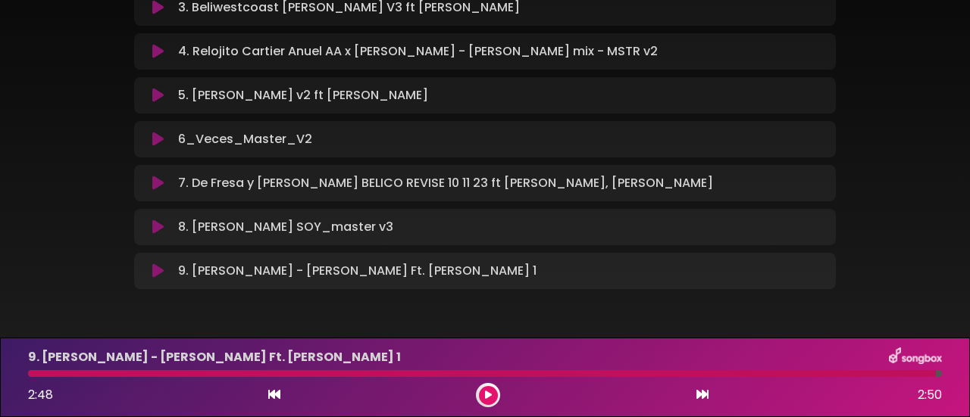
scroll to position [327, 0]
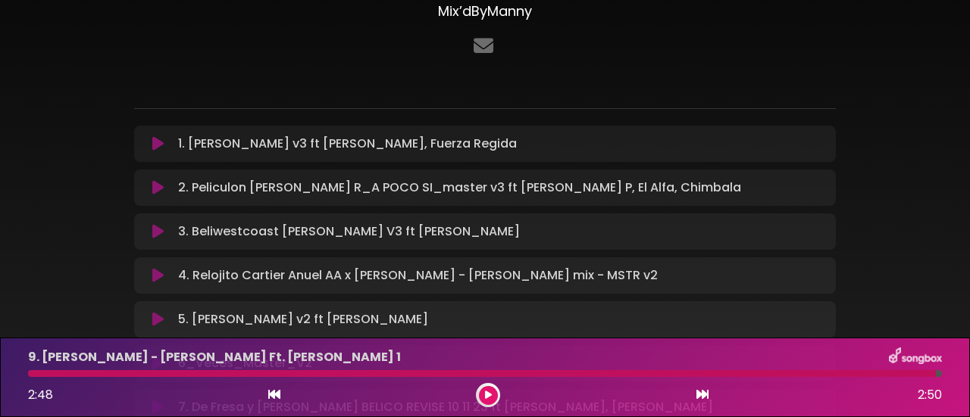
scroll to position [105, 0]
